Goal: Information Seeking & Learning: Learn about a topic

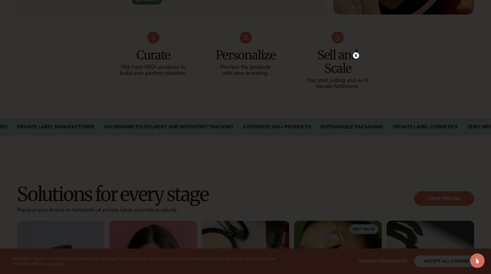
scroll to position [393, 0]
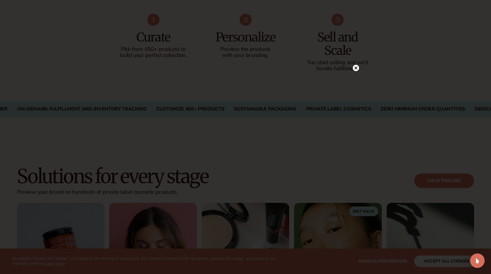
click at [357, 67] on icon at bounding box center [356, 68] width 6 height 6
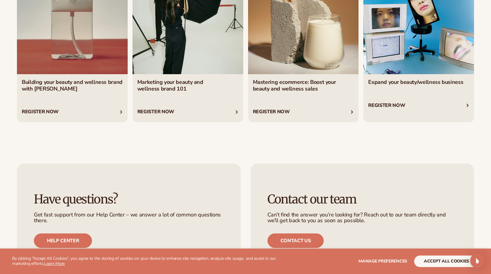
scroll to position [2518, 0]
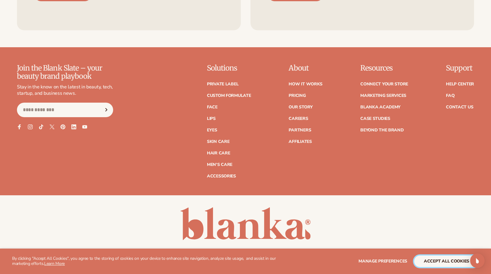
click at [427, 261] on button "accept all cookies" at bounding box center [446, 261] width 65 height 12
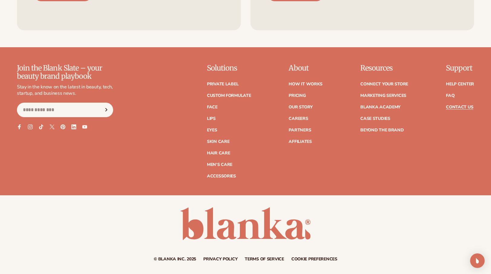
click at [454, 106] on link "Contact Us" at bounding box center [459, 107] width 27 height 4
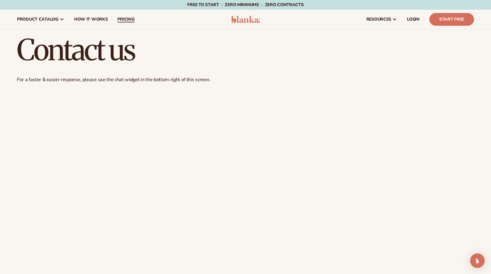
click at [119, 21] on span "pricing" at bounding box center [125, 19] width 17 height 5
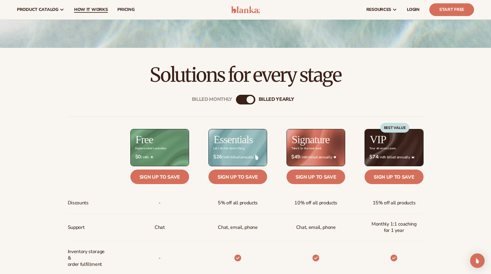
scroll to position [151, 0]
